Goal: Information Seeking & Learning: Check status

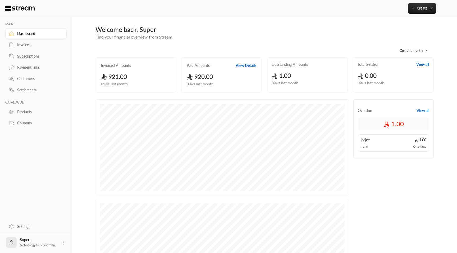
click at [32, 70] on div "Payment links" at bounding box center [38, 67] width 43 height 5
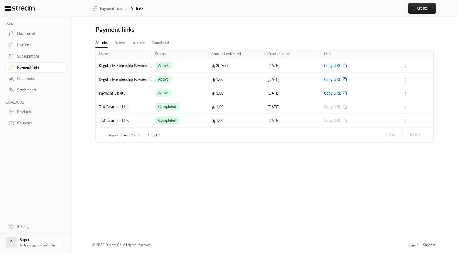
click at [186, 65] on div "active" at bounding box center [180, 65] width 50 height 13
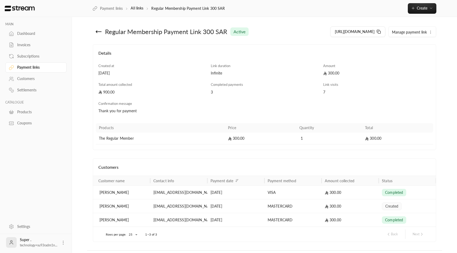
scroll to position [13, 0]
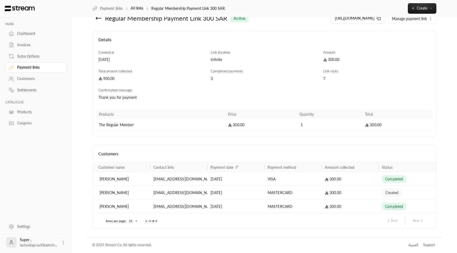
click at [199, 191] on div "[EMAIL_ADDRESS][DOMAIN_NAME]" at bounding box center [178, 192] width 51 height 13
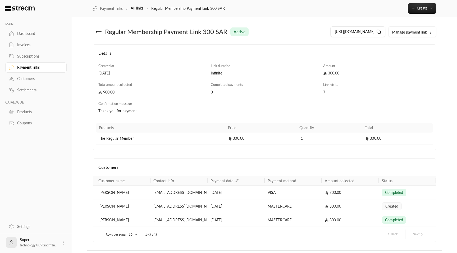
scroll to position [13, 0]
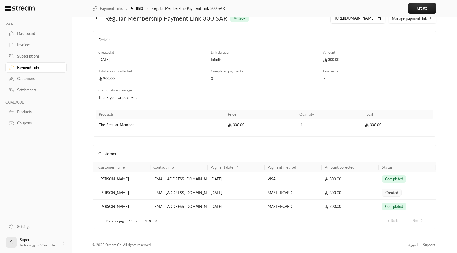
click at [214, 175] on div "[DATE]" at bounding box center [235, 178] width 51 height 13
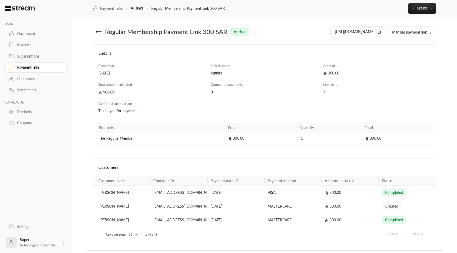
scroll to position [13, 0]
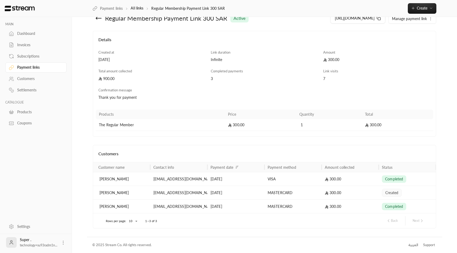
click at [229, 188] on div "[DATE]" at bounding box center [235, 192] width 51 height 13
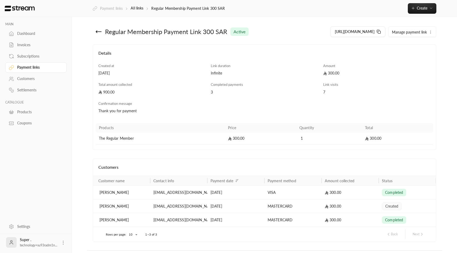
click at [348, 219] on div "300.00" at bounding box center [350, 219] width 51 height 13
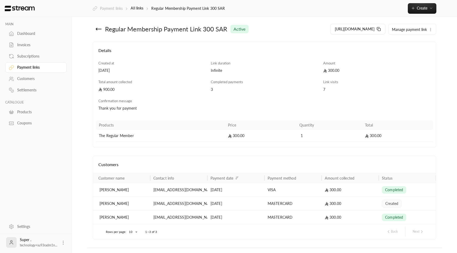
scroll to position [13, 0]
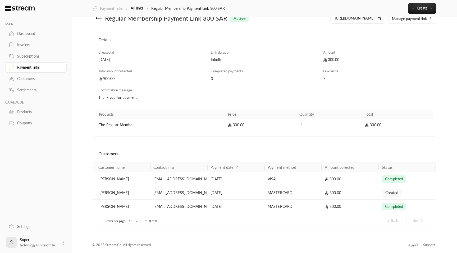
click at [256, 191] on div "[DATE]" at bounding box center [235, 192] width 51 height 13
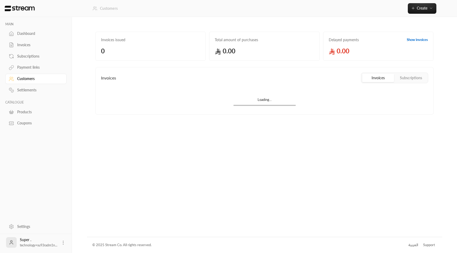
click at [31, 44] on div "Invoices" at bounding box center [38, 44] width 43 height 5
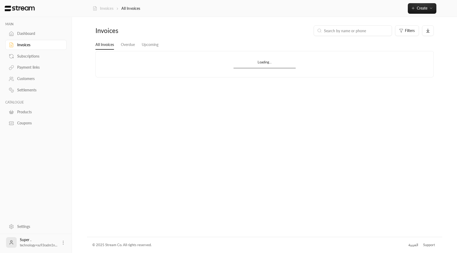
click at [26, 48] on div "Invoices" at bounding box center [38, 44] width 43 height 5
click at [42, 35] on div "Dashboard" at bounding box center [38, 33] width 43 height 5
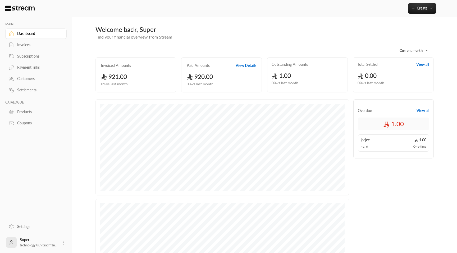
click at [33, 48] on link "Invoices" at bounding box center [35, 45] width 61 height 10
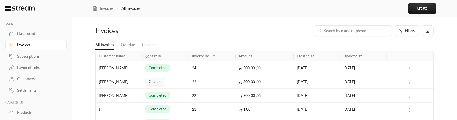
click at [200, 81] on div "22" at bounding box center [212, 81] width 40 height 13
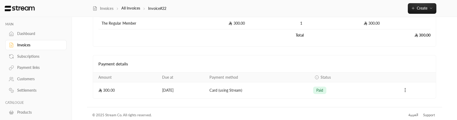
scroll to position [102, 0]
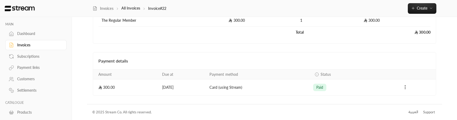
click at [403, 88] on icon "Payments" at bounding box center [404, 86] width 5 height 5
click at [358, 103] on div at bounding box center [228, 60] width 457 height 120
click at [403, 86] on icon "Payments" at bounding box center [404, 86] width 5 height 5
click at [278, 89] on div at bounding box center [228, 60] width 457 height 120
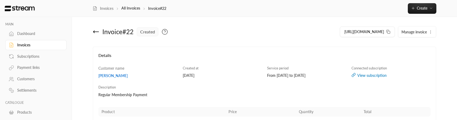
scroll to position [2, 0]
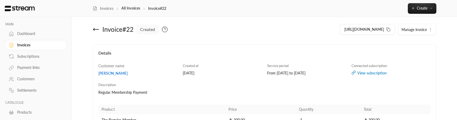
click at [40, 56] on div "Subscriptions" at bounding box center [38, 56] width 43 height 5
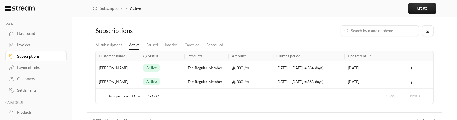
click at [33, 47] on div "Invoices" at bounding box center [38, 44] width 43 height 5
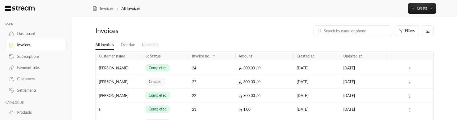
click at [176, 94] on div "completed" at bounding box center [165, 95] width 40 height 13
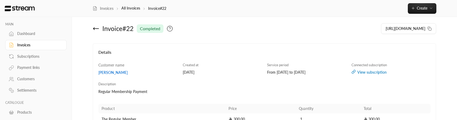
scroll to position [4, 0]
drag, startPoint x: 97, startPoint y: 74, endPoint x: 83, endPoint y: 72, distance: 14.2
click at [83, 72] on div "MAIN Dashboard Invoices Subscriptions Payment links Customers Settlements CATAL…" at bounding box center [228, 107] width 427 height 222
click at [36, 68] on div "Payment links" at bounding box center [38, 67] width 43 height 5
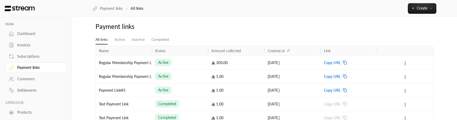
scroll to position [4, 0]
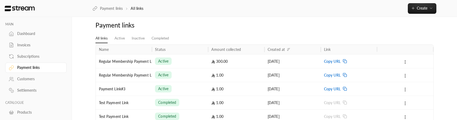
click at [202, 59] on div "active" at bounding box center [180, 60] width 50 height 13
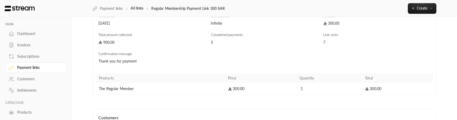
scroll to position [147, 0]
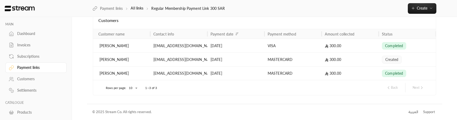
click at [266, 70] on div "MASTERCARD" at bounding box center [292, 73] width 57 height 14
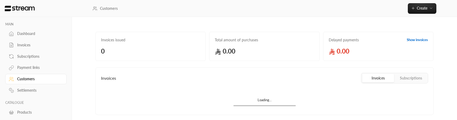
scroll to position [20, 0]
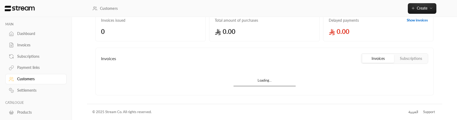
click at [37, 47] on div "Invoices" at bounding box center [38, 44] width 43 height 5
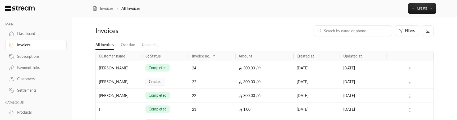
scroll to position [6, 0]
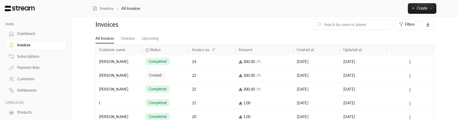
click at [202, 86] on div "22" at bounding box center [212, 88] width 40 height 13
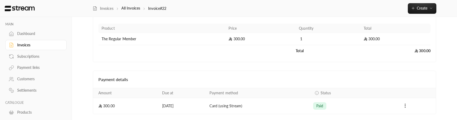
scroll to position [102, 0]
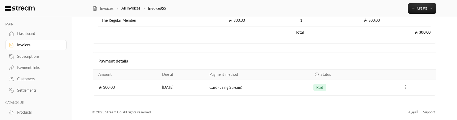
click at [406, 88] on icon "Payments" at bounding box center [404, 86] width 5 height 5
click at [398, 90] on div at bounding box center [228, 60] width 457 height 120
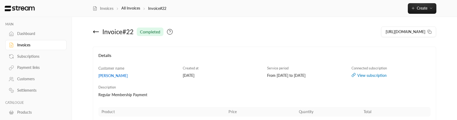
click at [92, 29] on div "Invoice # 22 completed" at bounding box center [177, 31] width 174 height 13
click at [94, 32] on icon at bounding box center [93, 32] width 1 height 2
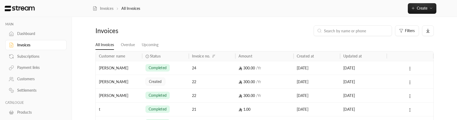
click at [214, 82] on div "22" at bounding box center [212, 81] width 40 height 13
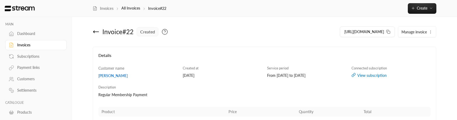
click at [40, 48] on link "Invoices" at bounding box center [35, 45] width 61 height 10
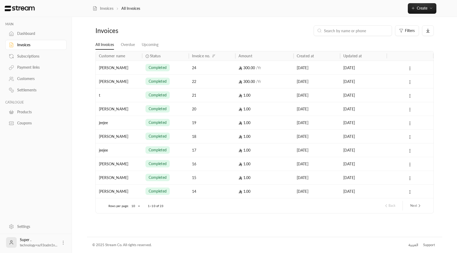
click at [40, 53] on link "Subscriptions" at bounding box center [35, 56] width 61 height 10
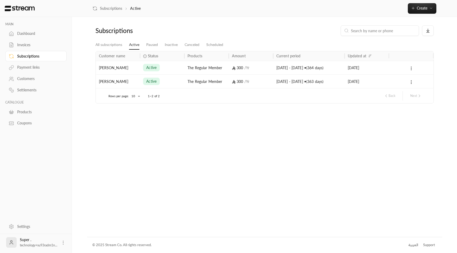
click at [31, 79] on div "Customers" at bounding box center [38, 78] width 43 height 5
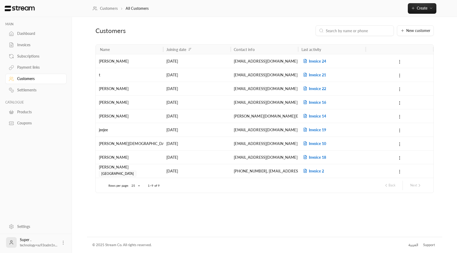
click at [139, 94] on div "[PERSON_NAME]" at bounding box center [129, 88] width 61 height 13
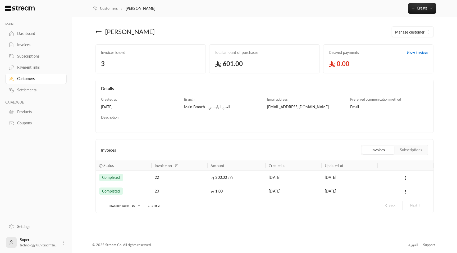
click at [165, 119] on div "22" at bounding box center [179, 177] width 49 height 13
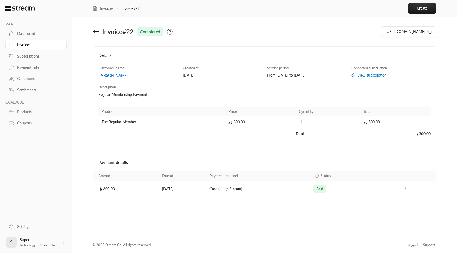
click at [28, 43] on div "Invoices" at bounding box center [38, 44] width 43 height 5
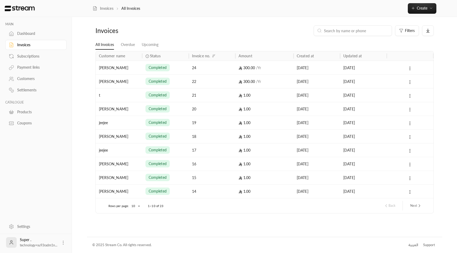
click at [135, 65] on div "[PERSON_NAME]" at bounding box center [119, 67] width 40 height 13
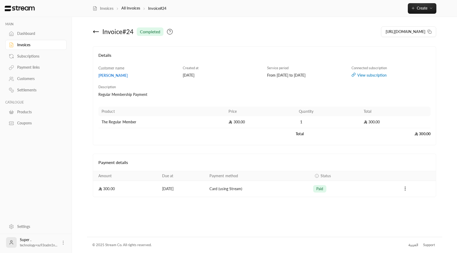
click at [99, 32] on icon at bounding box center [96, 32] width 6 height 6
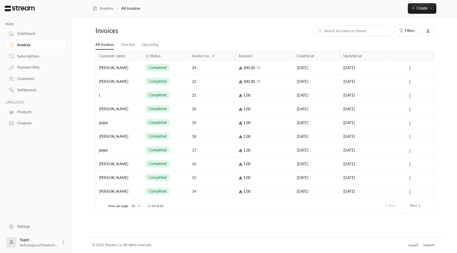
click at [35, 66] on div "Payment links" at bounding box center [38, 67] width 43 height 5
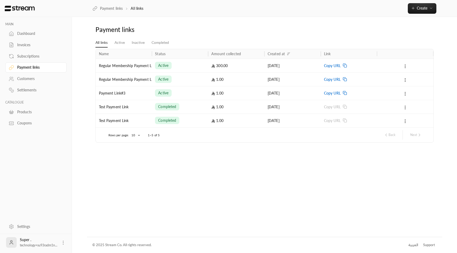
click at [342, 66] on div "Copy URL" at bounding box center [349, 65] width 50 height 13
click at [180, 67] on div "active" at bounding box center [180, 65] width 50 height 13
